Goal: Complete application form

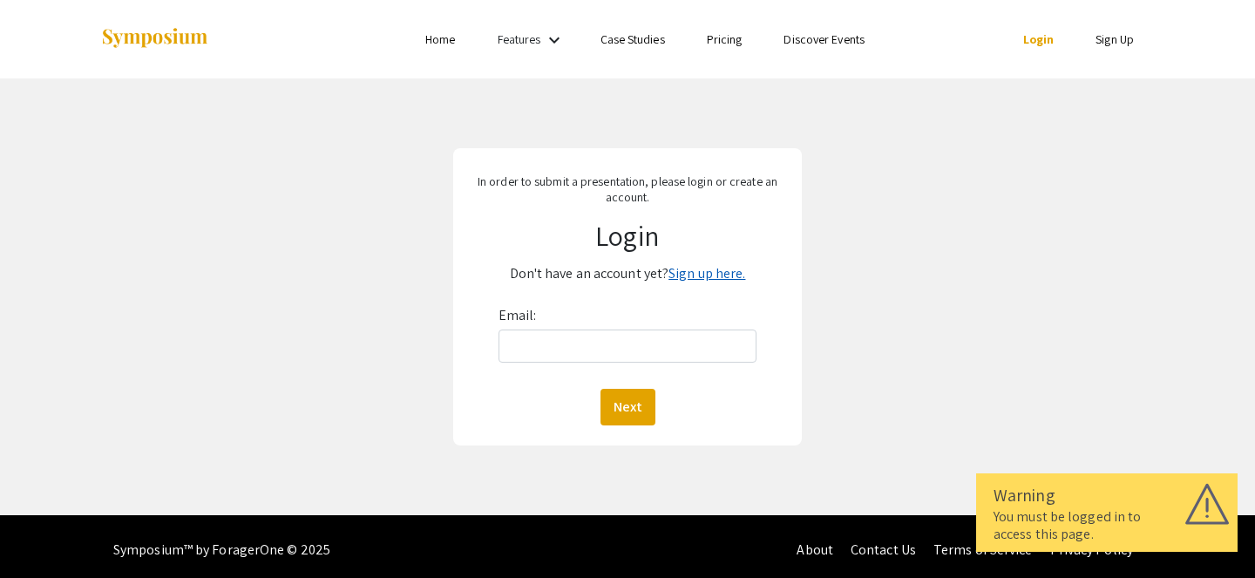
click at [694, 282] on link "Sign up here." at bounding box center [707, 273] width 77 height 18
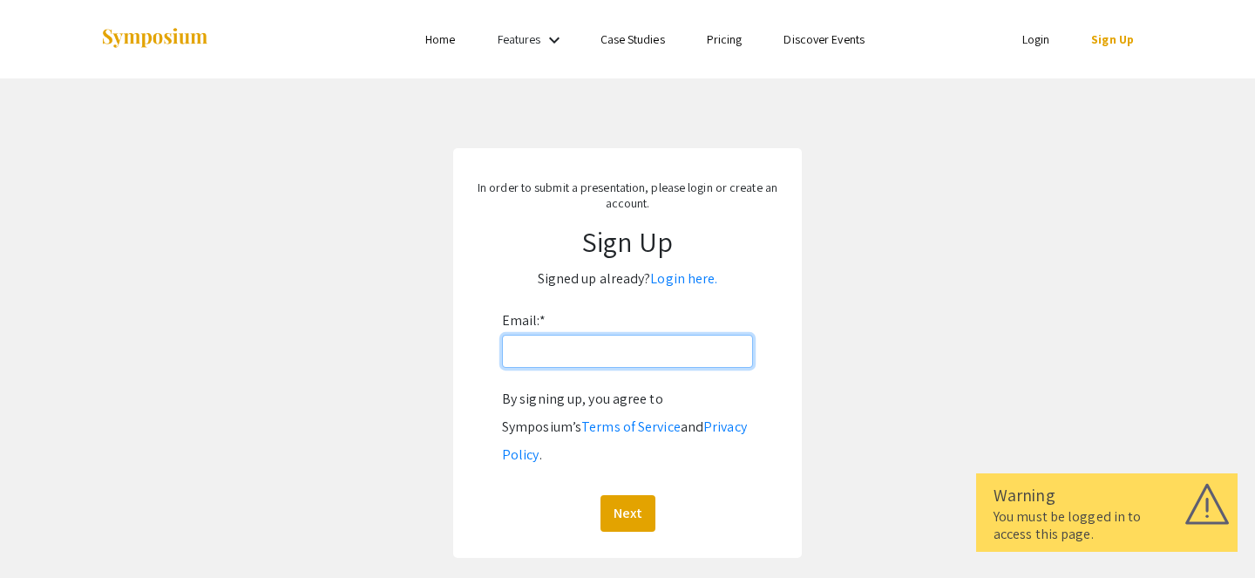
click at [599, 349] on input "Email: *" at bounding box center [627, 351] width 251 height 33
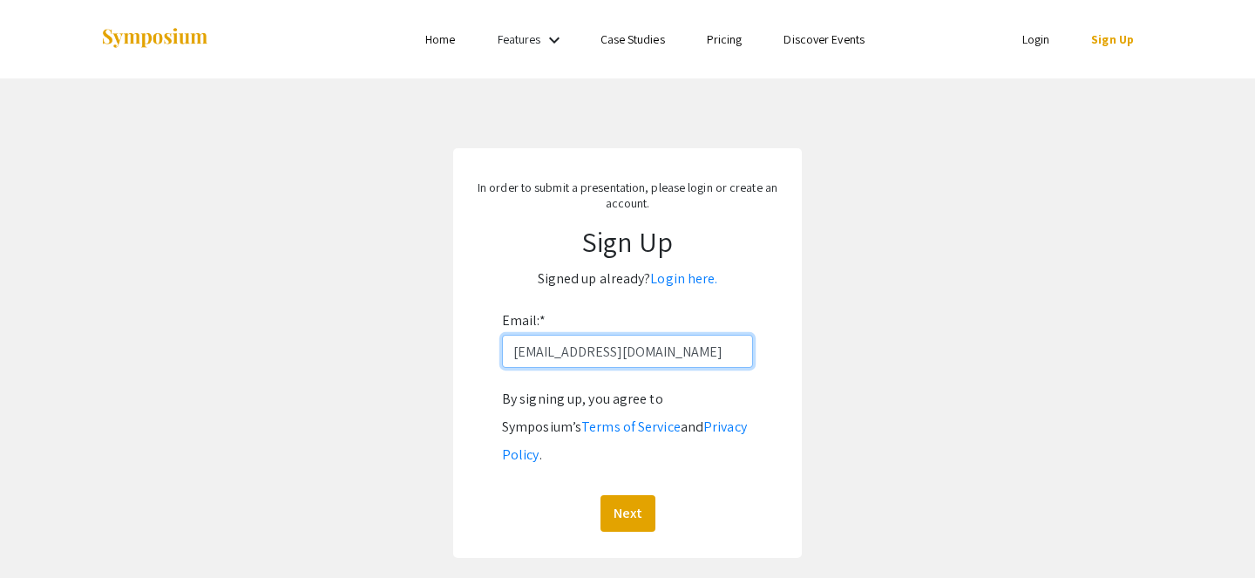
type input "[EMAIL_ADDRESS][DOMAIN_NAME]"
click at [601, 495] on button "Next" at bounding box center [628, 513] width 55 height 37
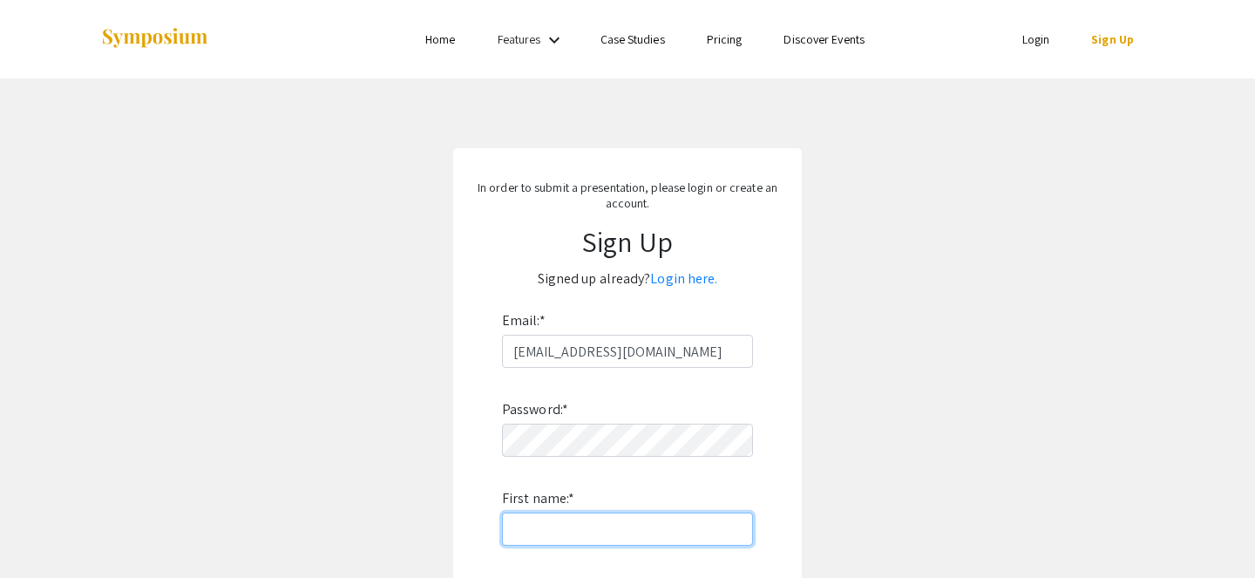
click at [557, 525] on input "First name: *" at bounding box center [627, 529] width 251 height 33
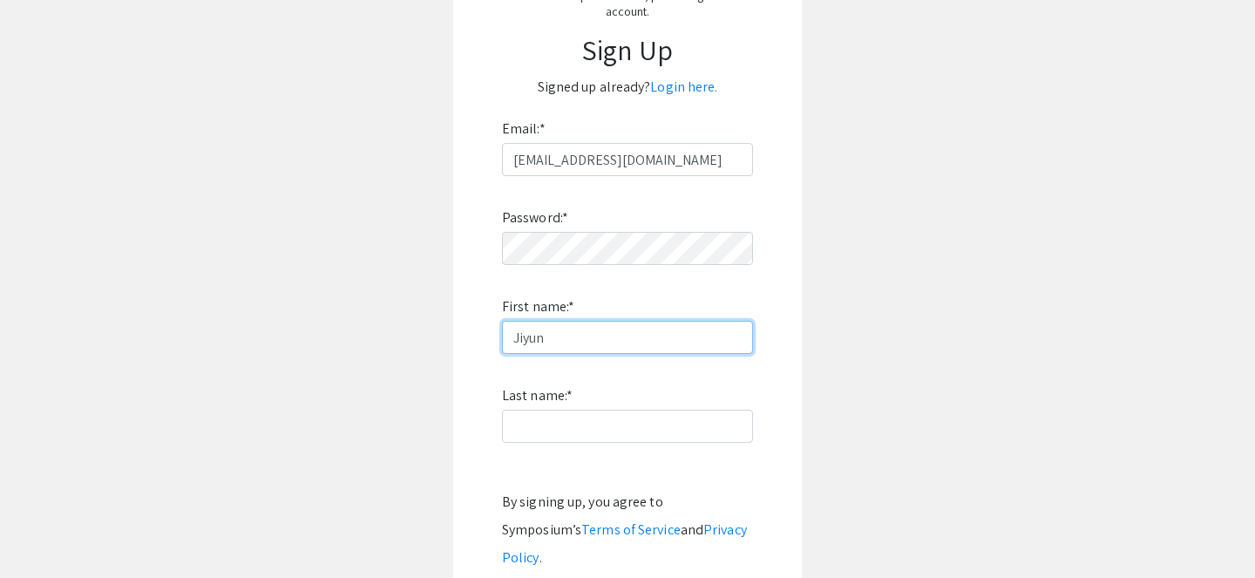
scroll to position [198, 0]
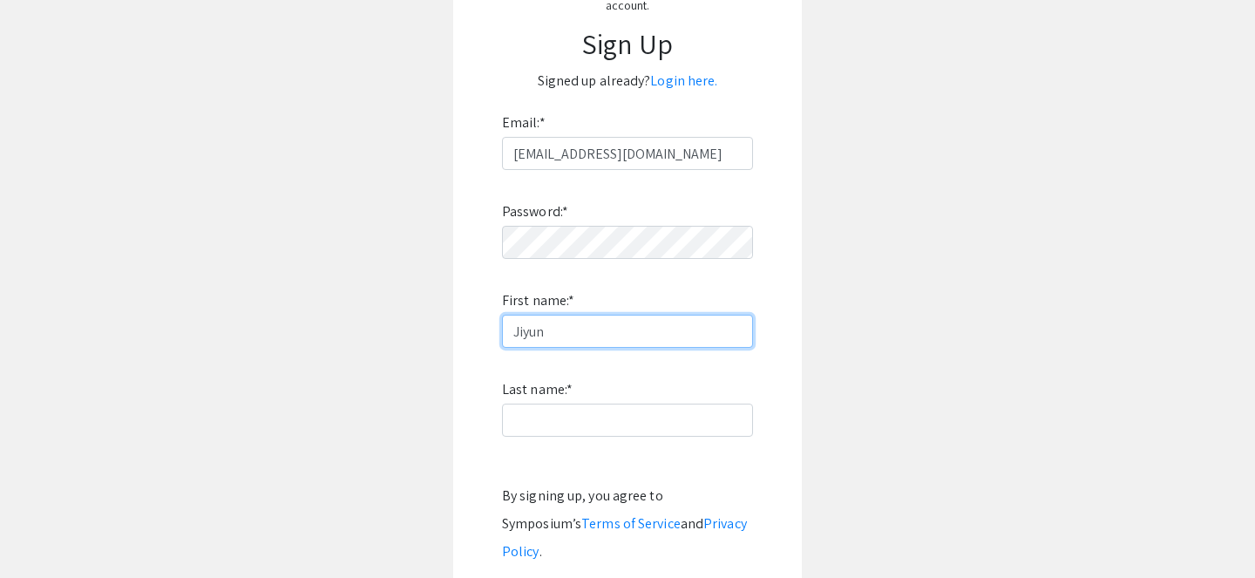
type input "Jiyun"
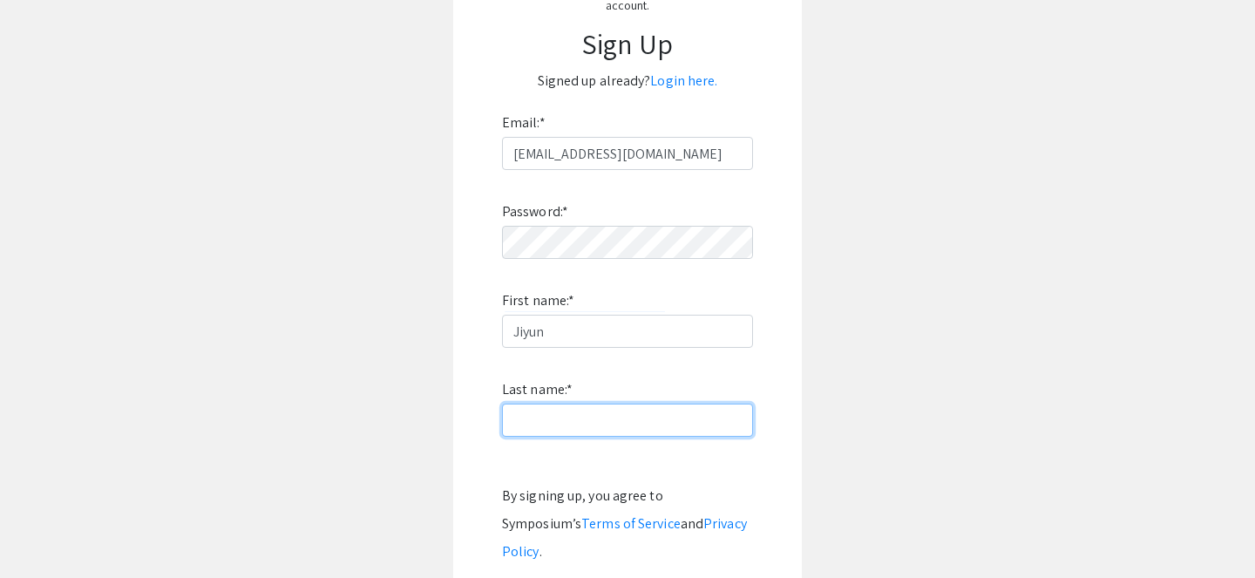
click at [576, 429] on input "Last name: *" at bounding box center [627, 420] width 251 height 33
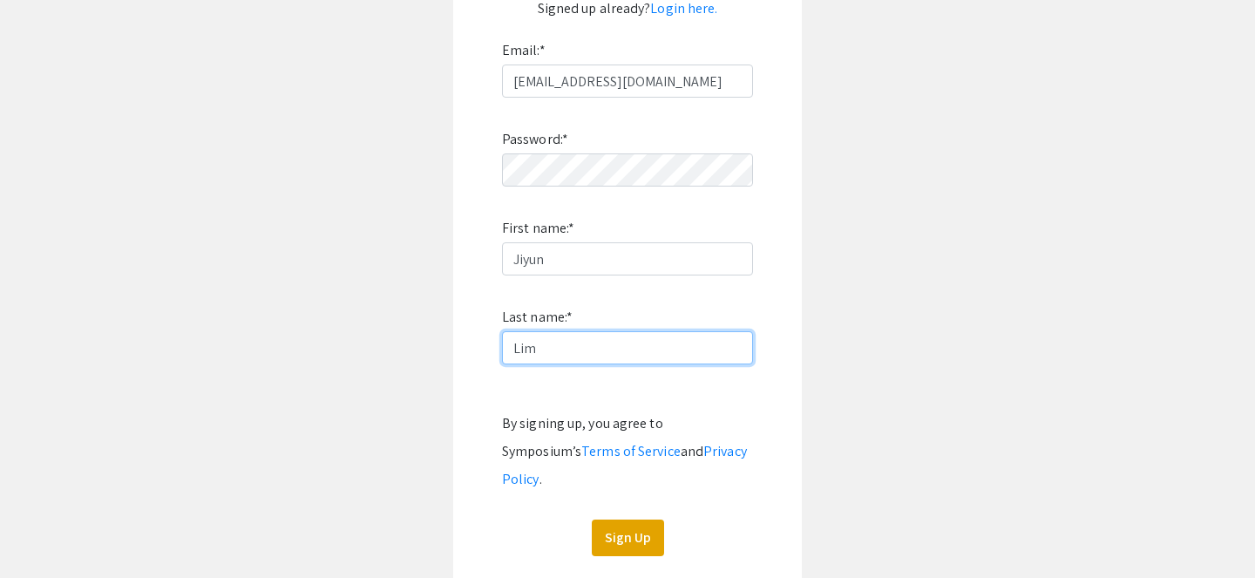
scroll to position [277, 0]
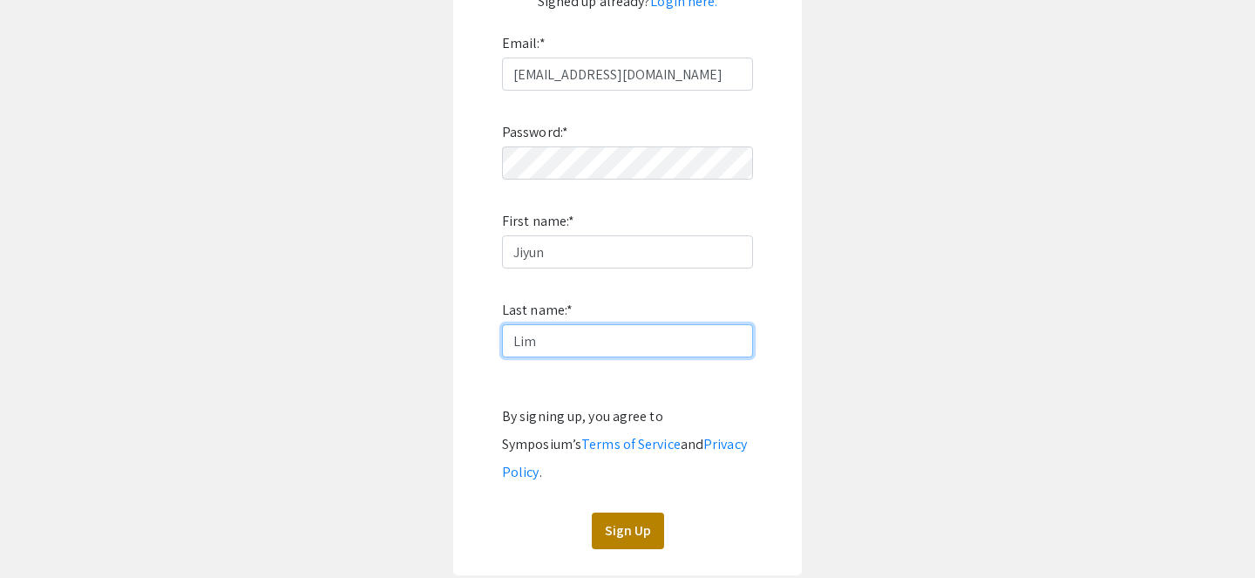
type input "Lim"
click at [642, 513] on button "Sign Up" at bounding box center [628, 531] width 72 height 37
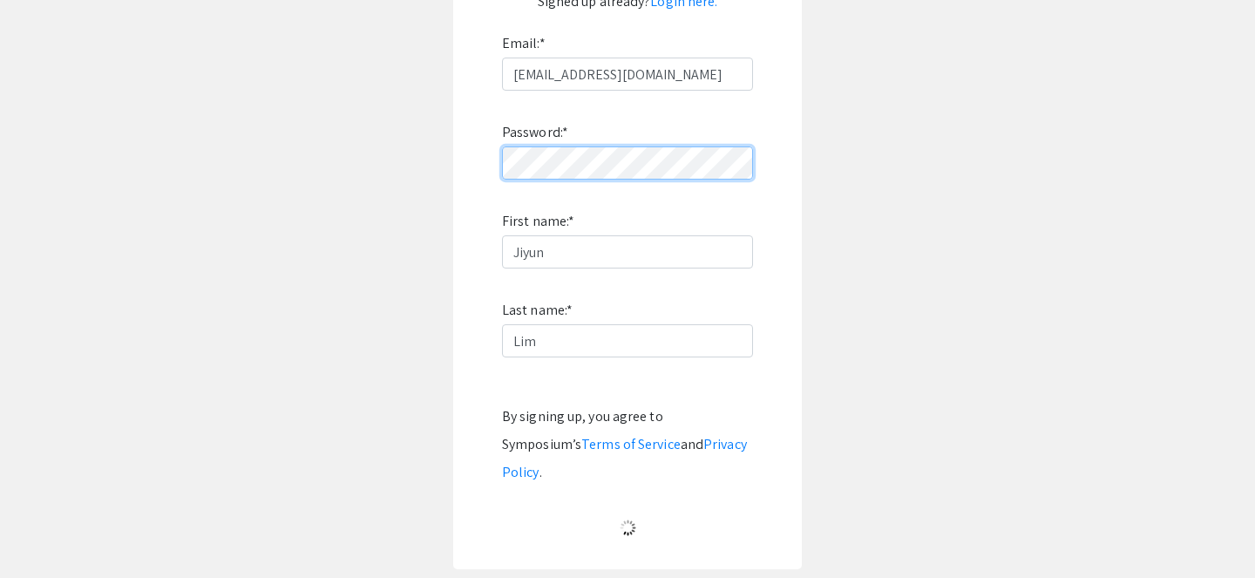
click at [648, 98] on div "Password: * First name: * [PERSON_NAME] Last name: * [PERSON_NAME] By signing u…" at bounding box center [627, 317] width 251 height 452
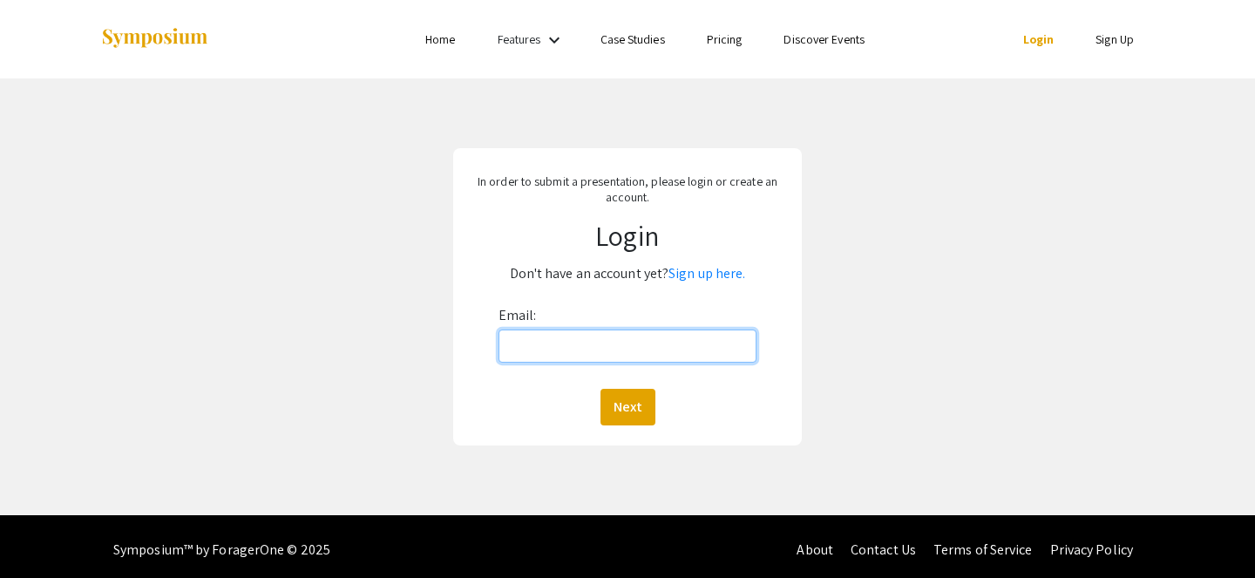
click at [544, 341] on input "Email:" at bounding box center [628, 345] width 259 height 33
type input "[EMAIL_ADDRESS][DOMAIN_NAME]"
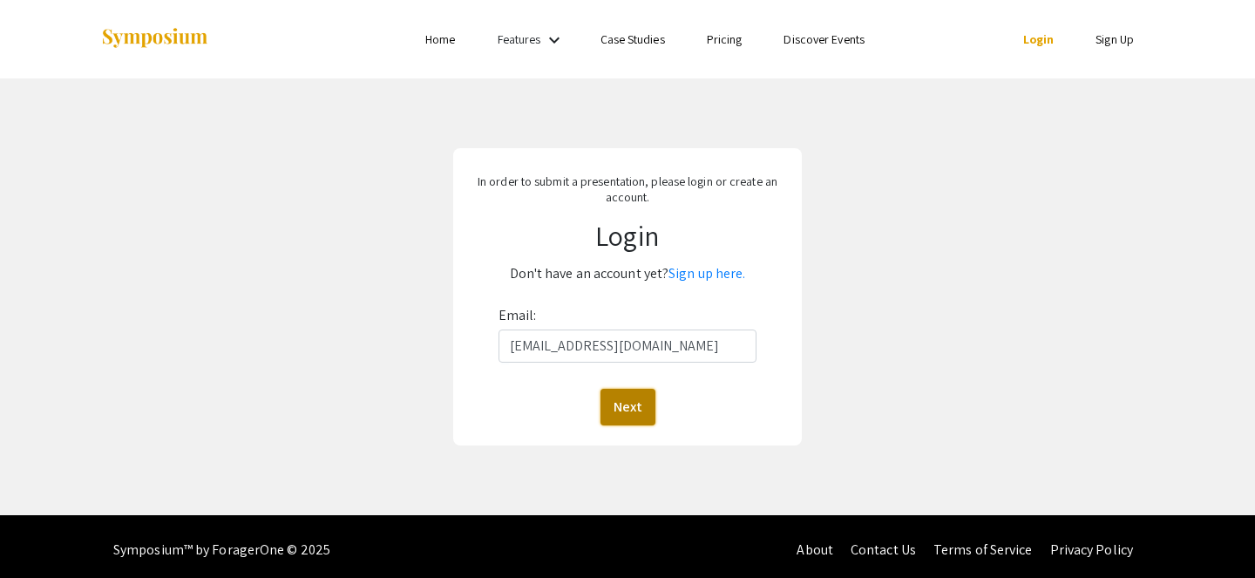
click at [625, 397] on button "Next" at bounding box center [628, 407] width 55 height 37
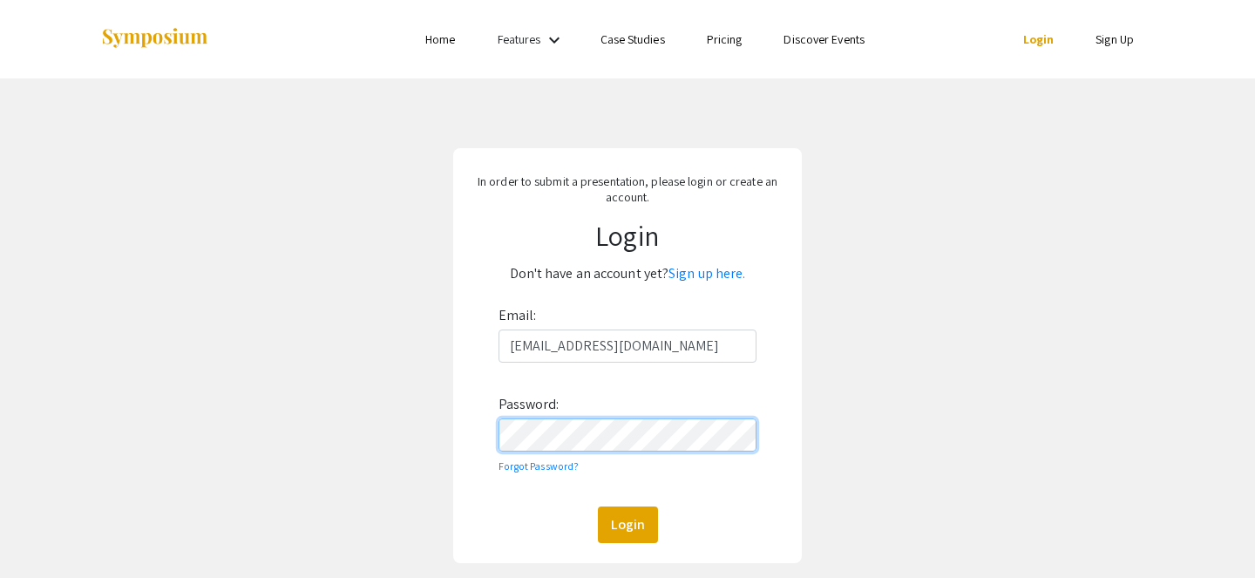
click at [598, 506] on button "Login" at bounding box center [628, 524] width 60 height 37
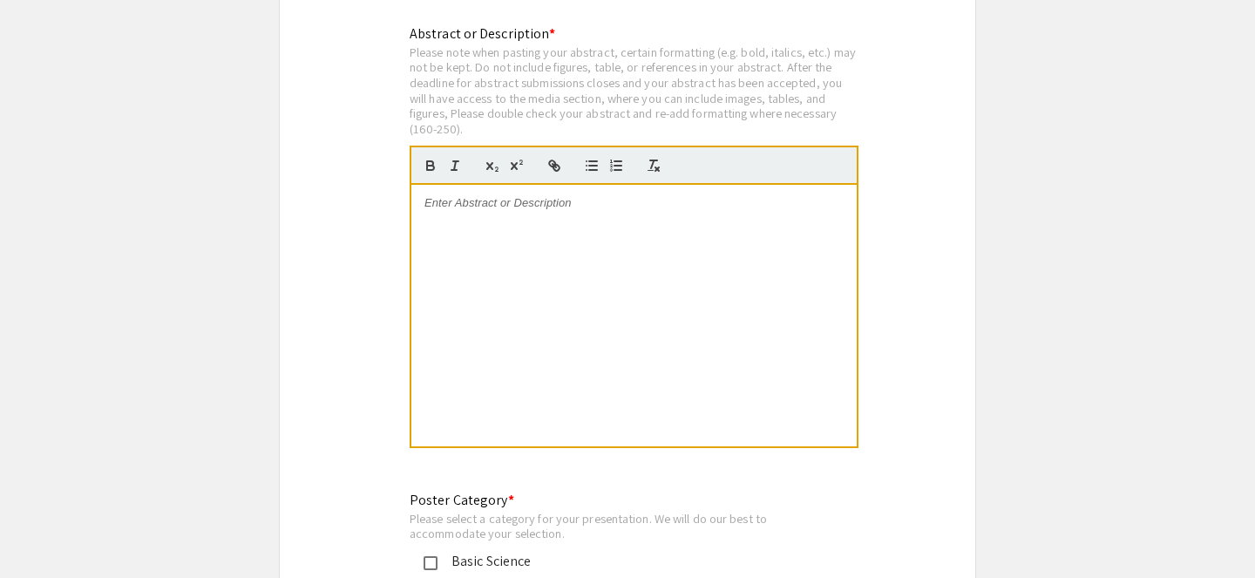
scroll to position [3496, 0]
